Goal: Transaction & Acquisition: Purchase product/service

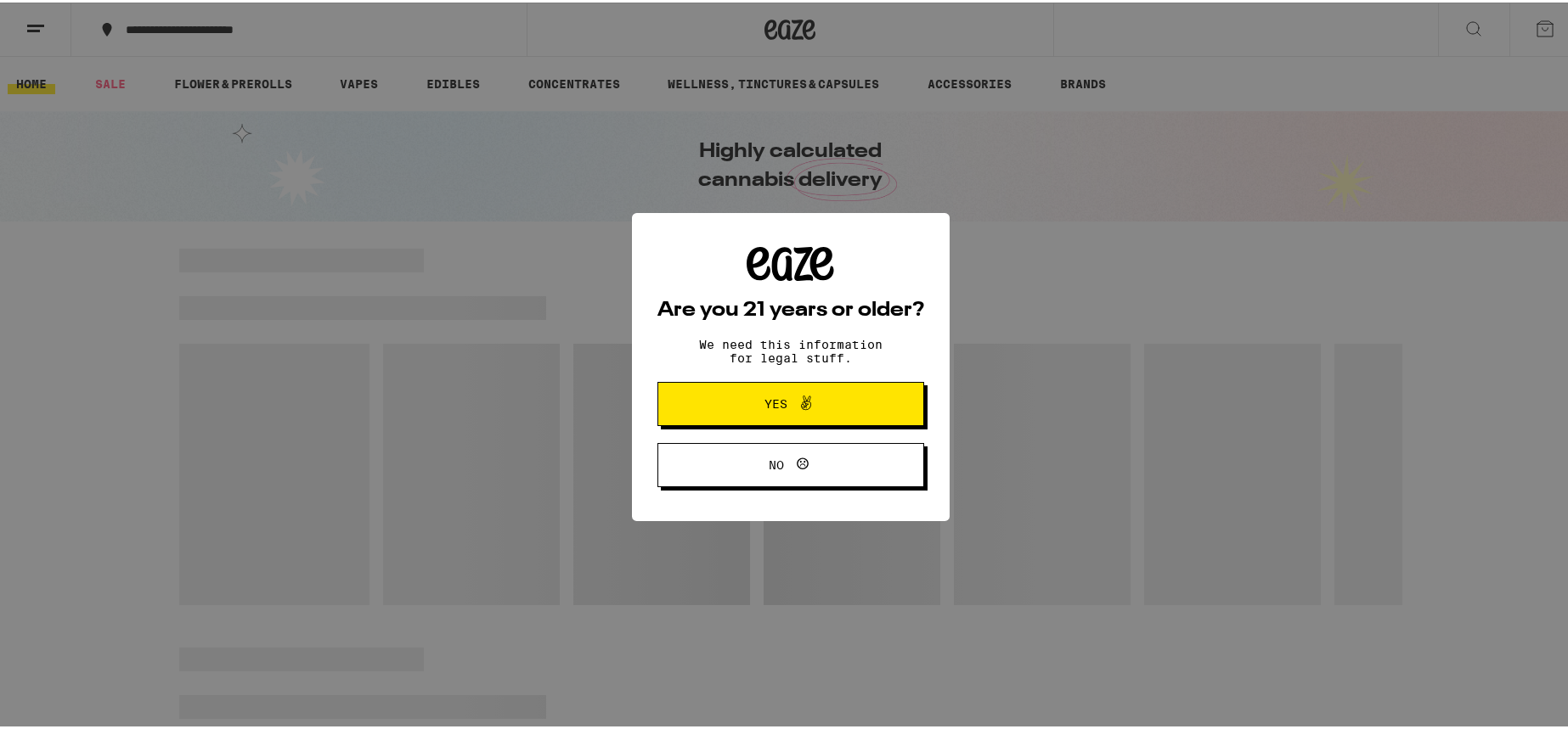
click at [803, 391] on button "Yes" at bounding box center [790, 402] width 267 height 44
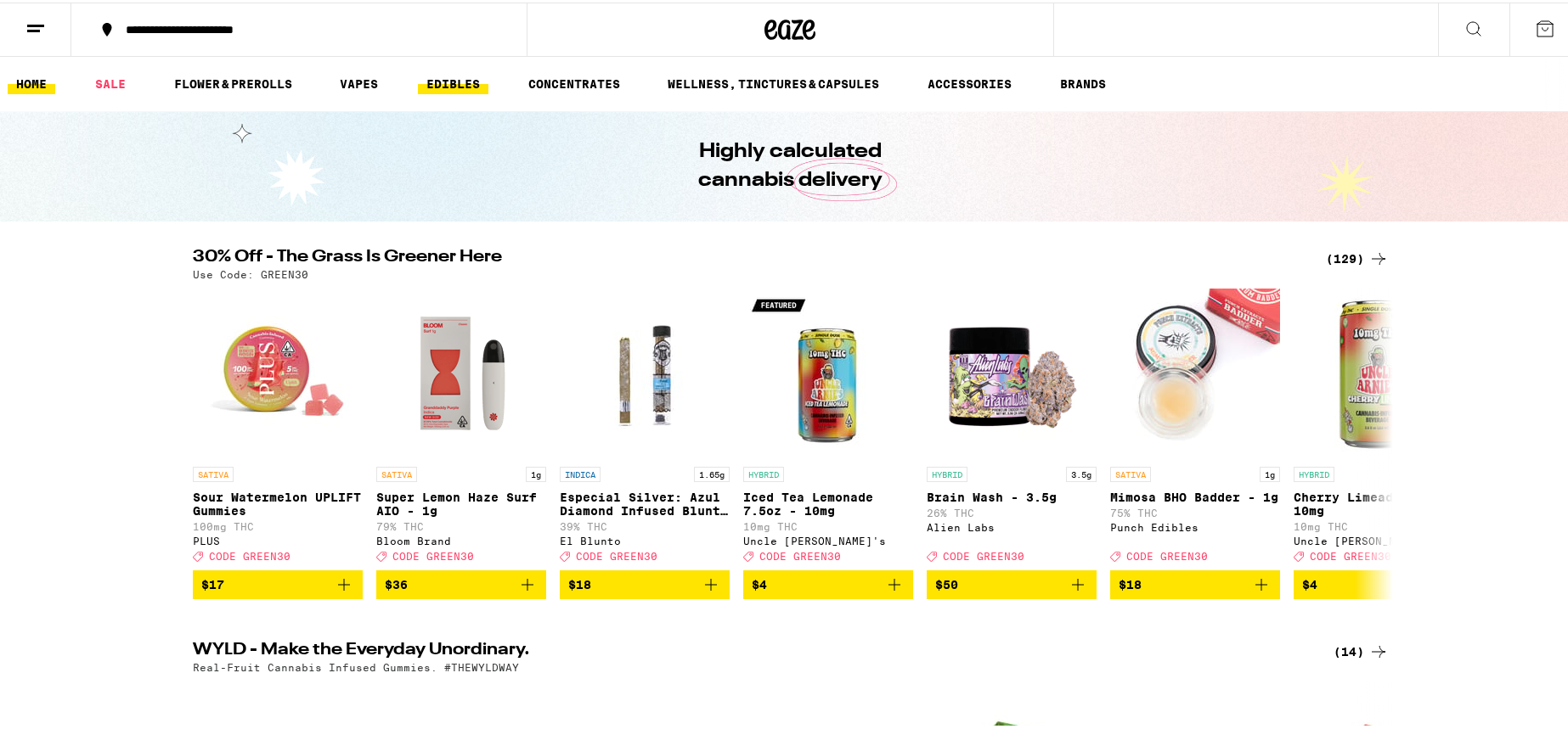
click at [436, 82] on link "EDIBLES" at bounding box center [453, 82] width 70 height 20
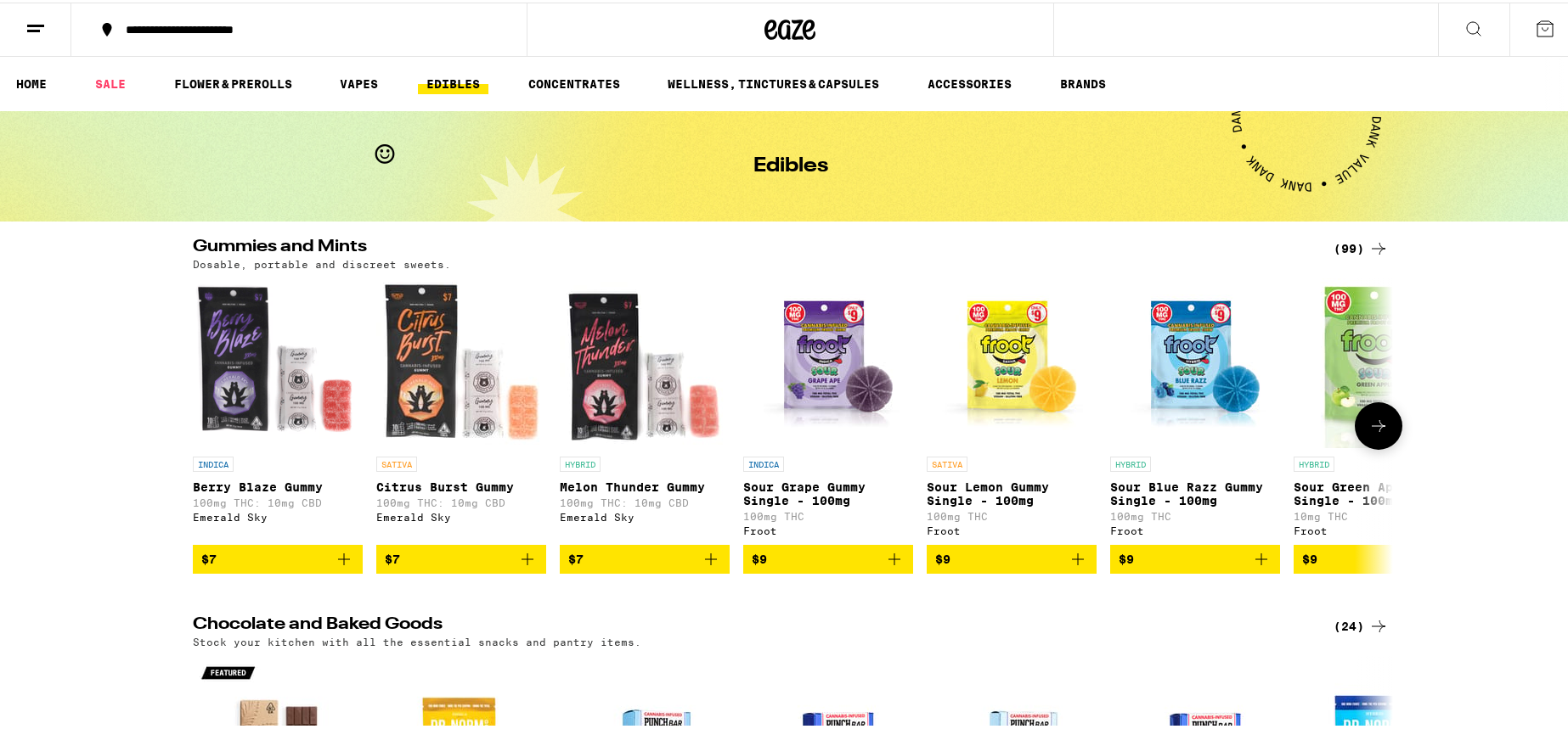
click at [1383, 433] on button at bounding box center [1378, 423] width 47 height 47
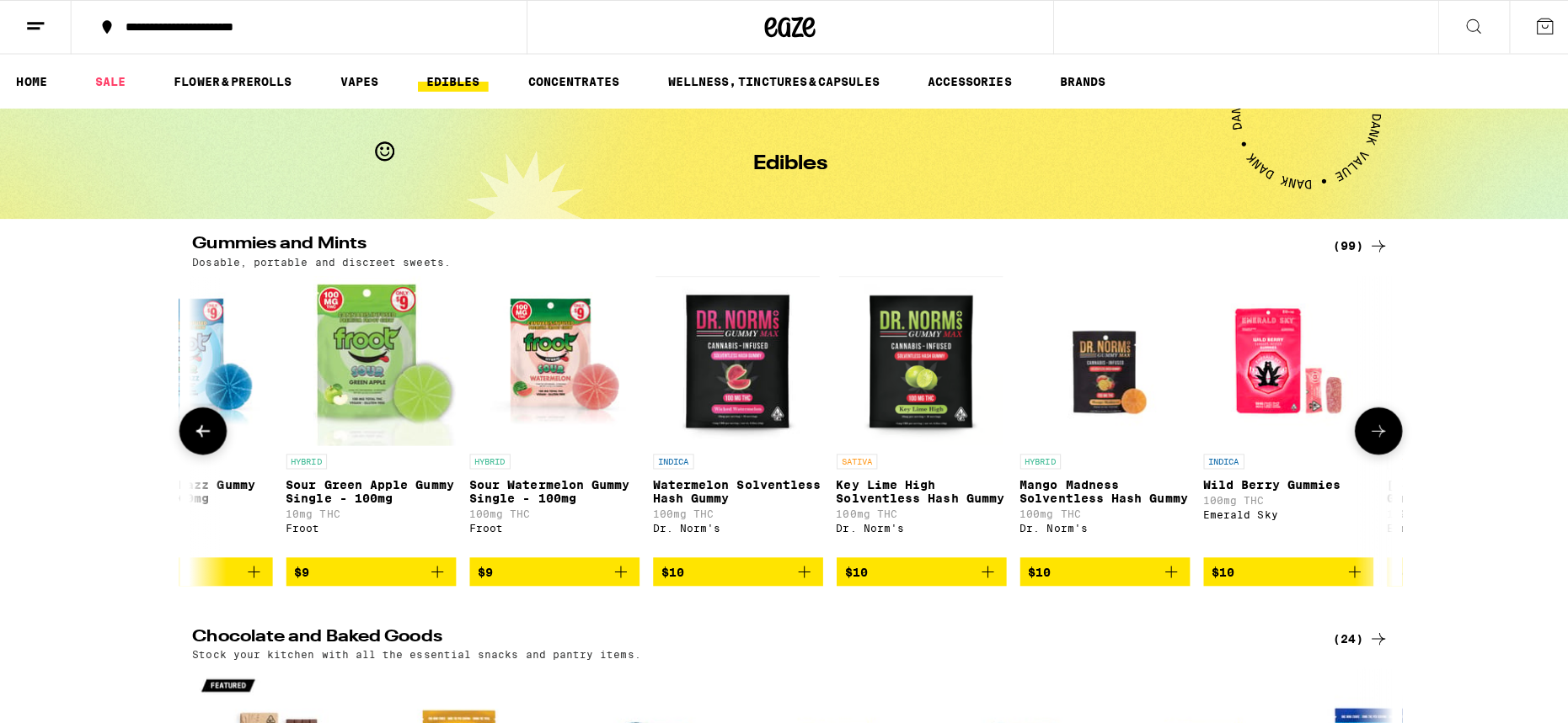
scroll to position [0, 1003]
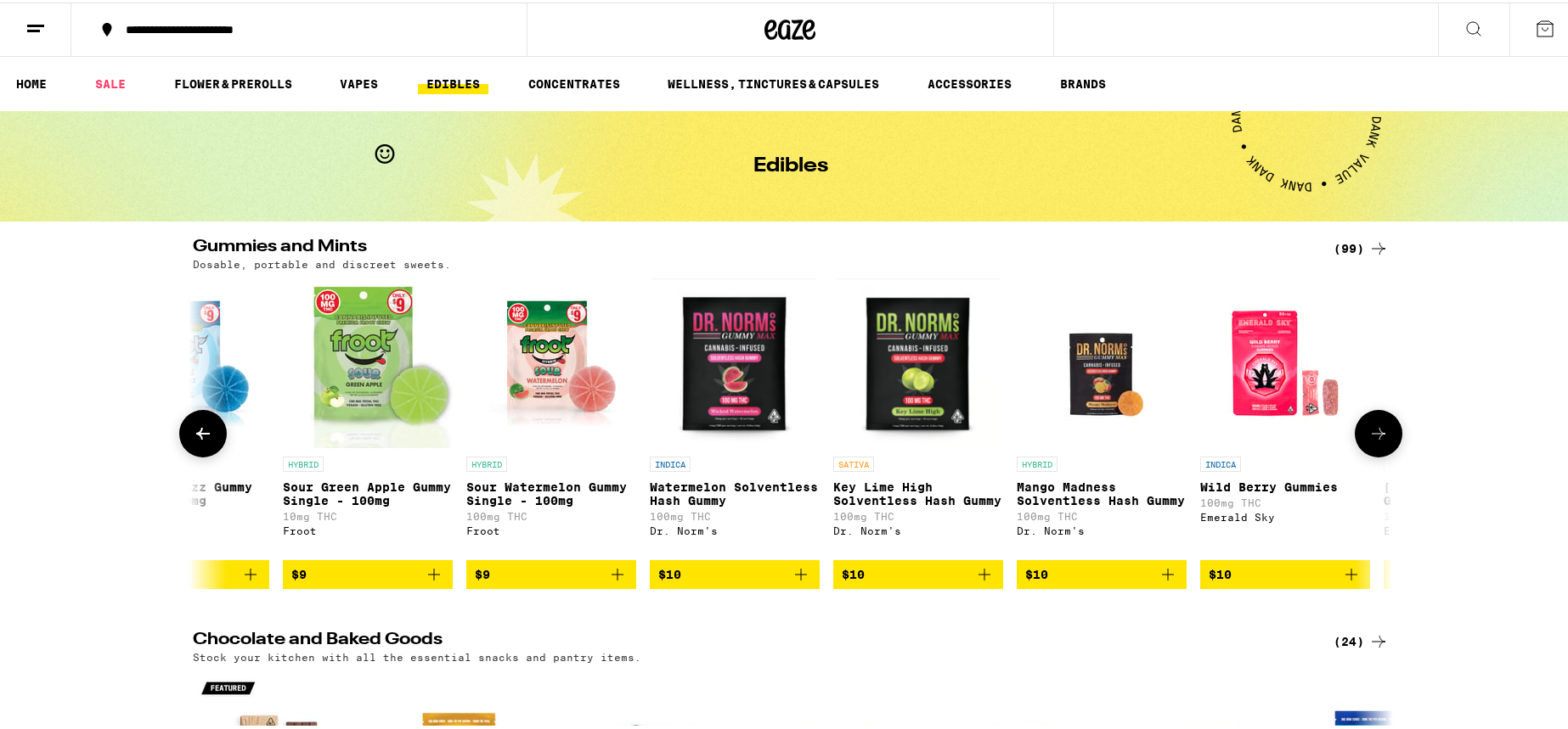
click at [717, 490] on p "Watermelon Solventless Hash Gummy" at bounding box center [734, 491] width 170 height 27
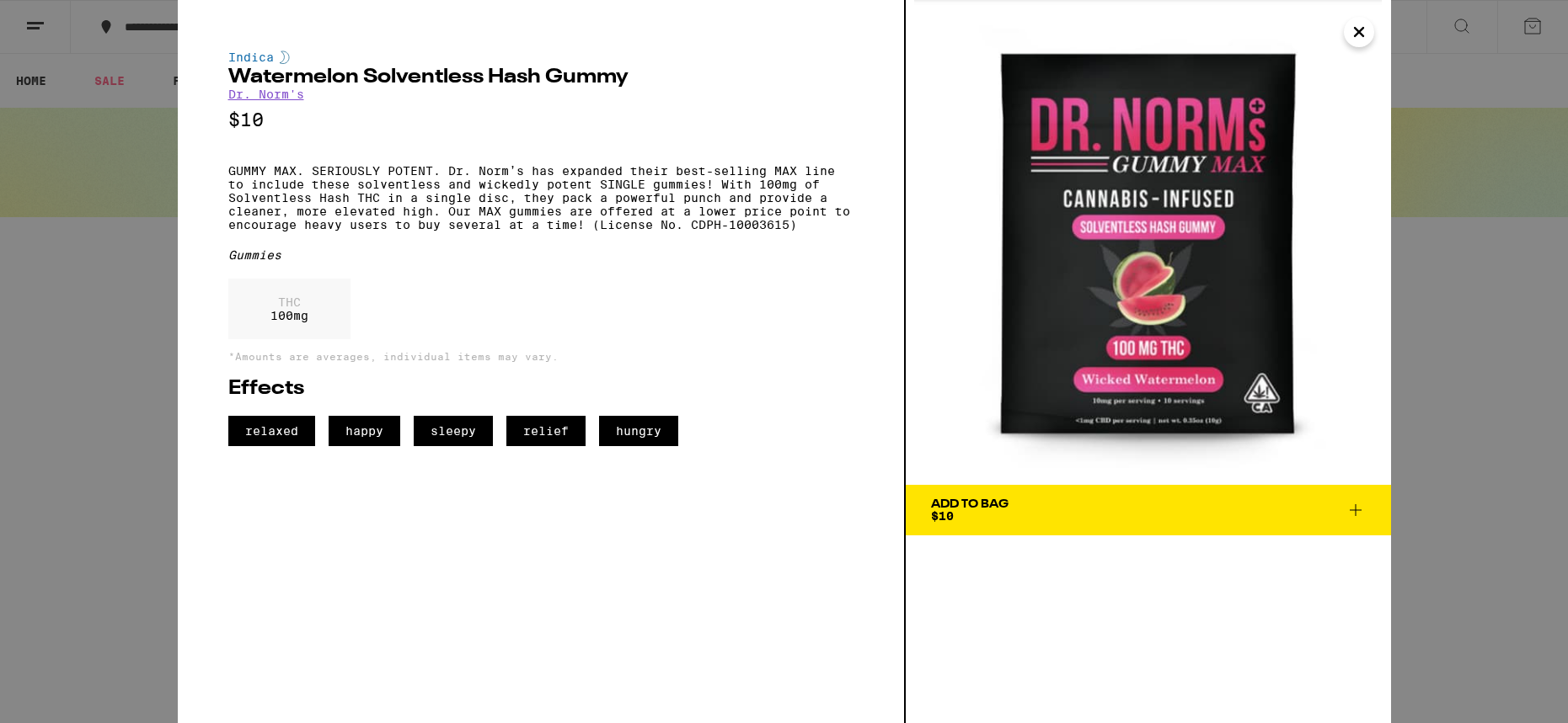
click at [1359, 31] on icon "Close" at bounding box center [1358, 31] width 8 height 8
